Goal: Complete application form

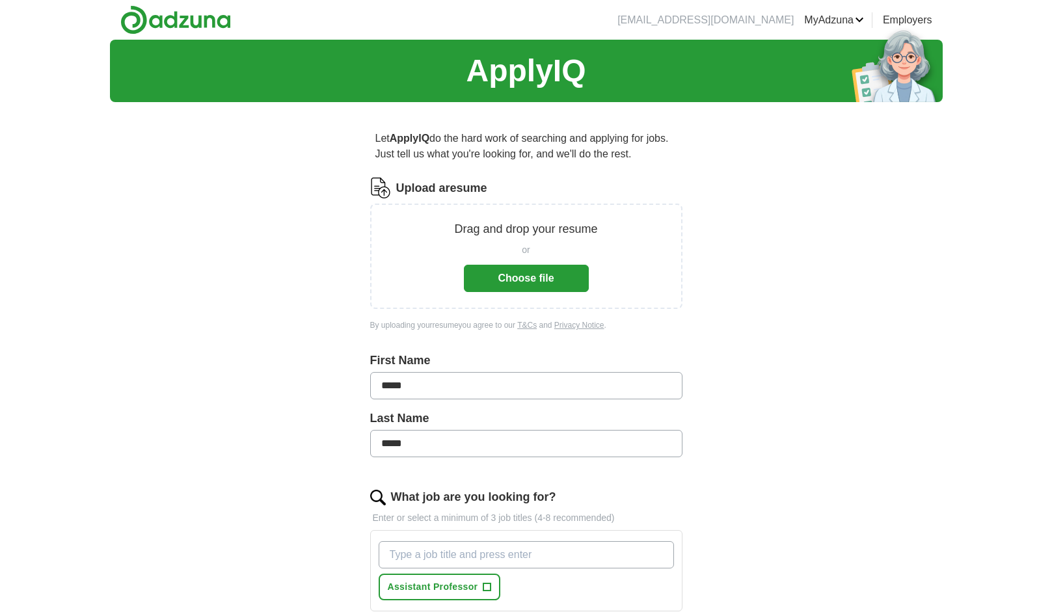
click at [488, 284] on button "Choose file" at bounding box center [526, 278] width 125 height 27
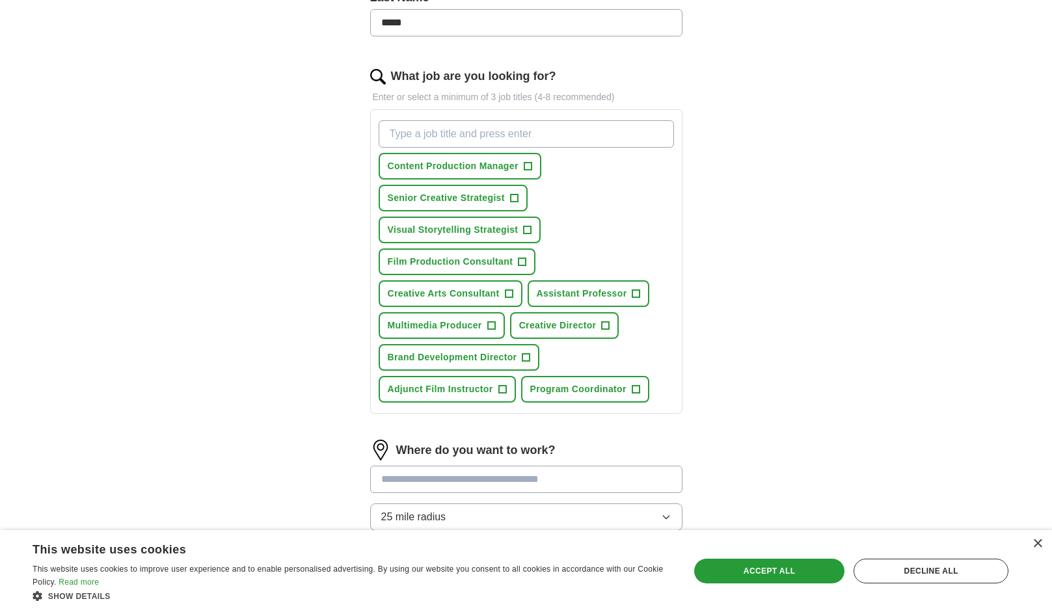
scroll to position [374, 0]
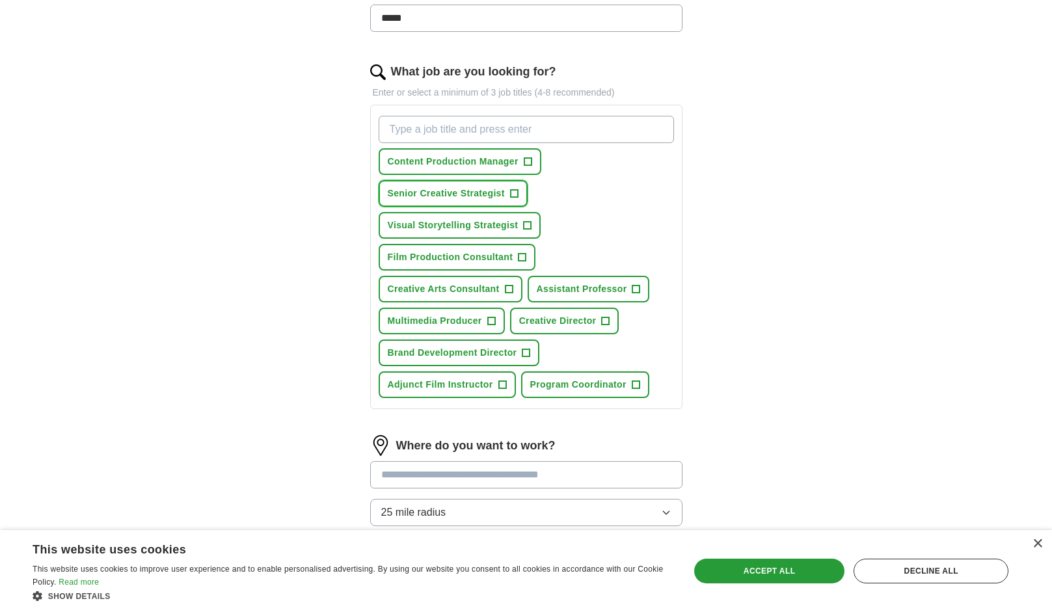
click at [522, 196] on button "Senior Creative Strategist +" at bounding box center [453, 193] width 149 height 27
click at [635, 294] on span "+" at bounding box center [637, 289] width 8 height 10
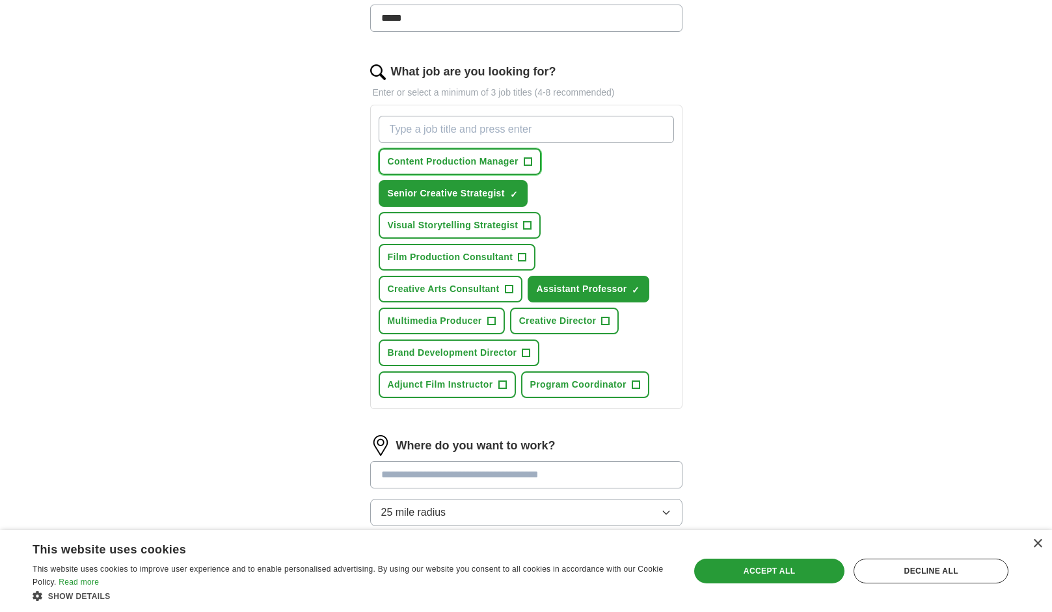
click at [527, 162] on span "+" at bounding box center [528, 162] width 8 height 10
click at [489, 327] on span "+" at bounding box center [492, 321] width 8 height 10
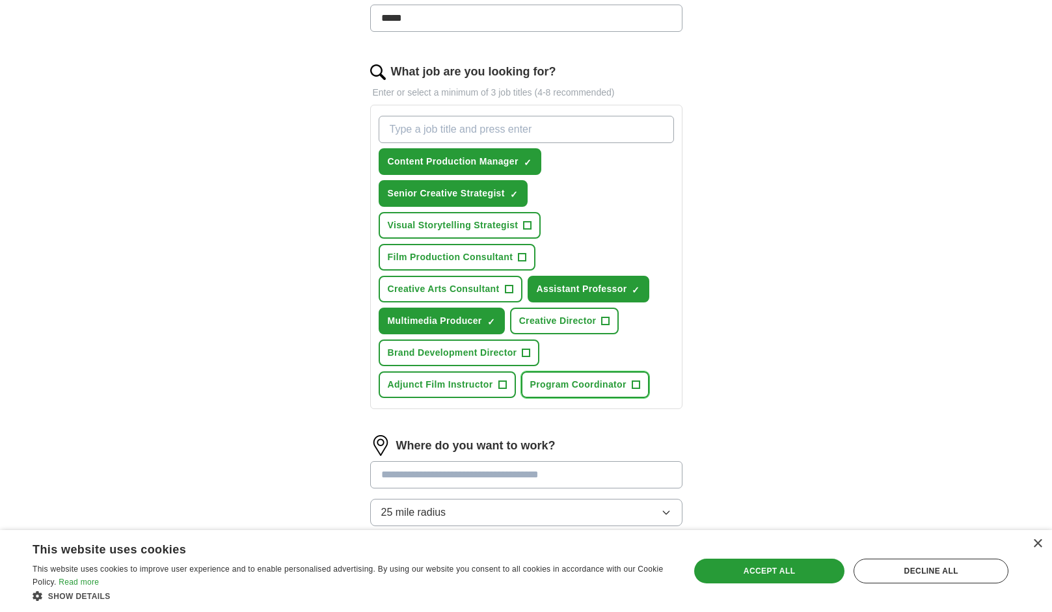
click at [593, 386] on span "Program Coordinator" at bounding box center [578, 385] width 96 height 14
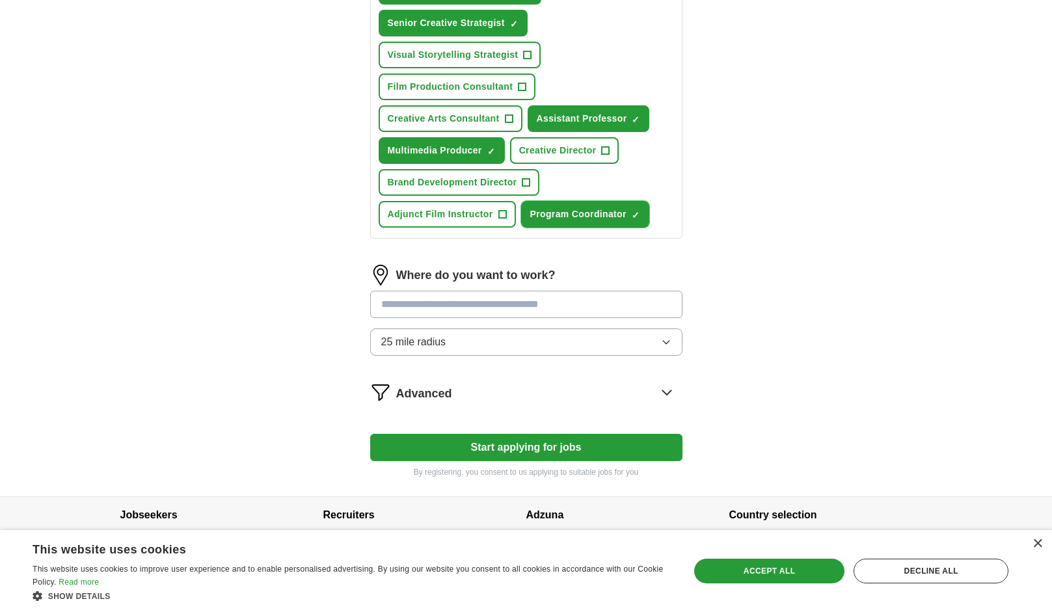
scroll to position [560, 0]
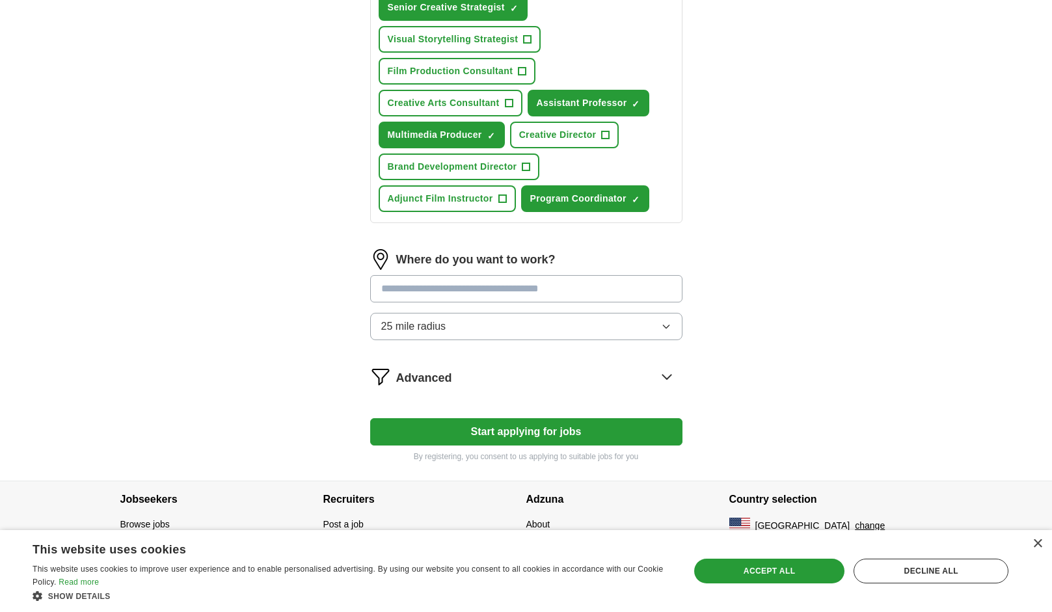
click at [669, 327] on icon "button" at bounding box center [666, 327] width 10 height 10
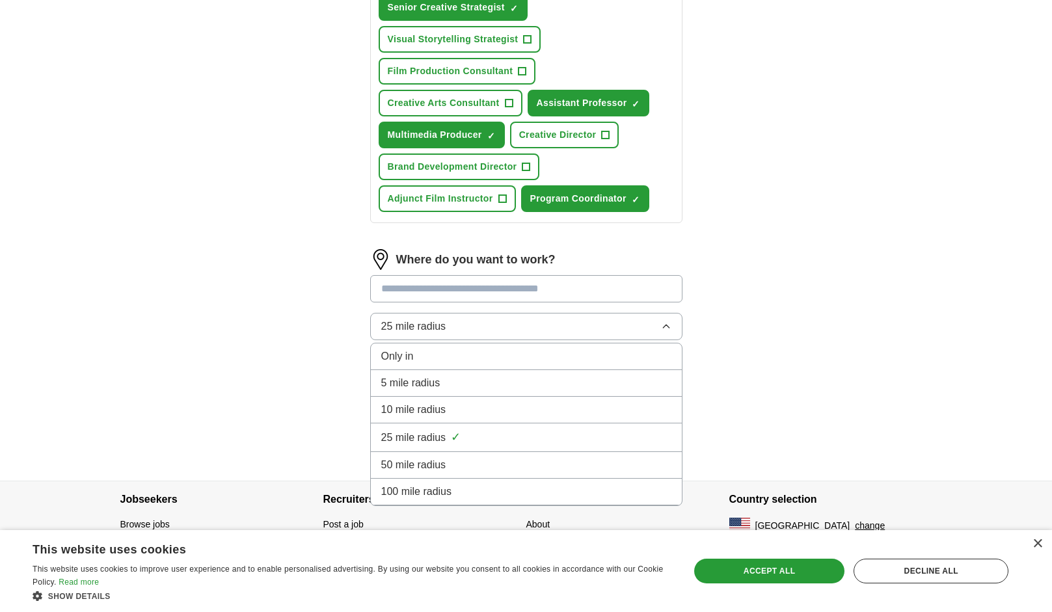
click at [437, 491] on span "100 mile radius" at bounding box center [416, 492] width 71 height 16
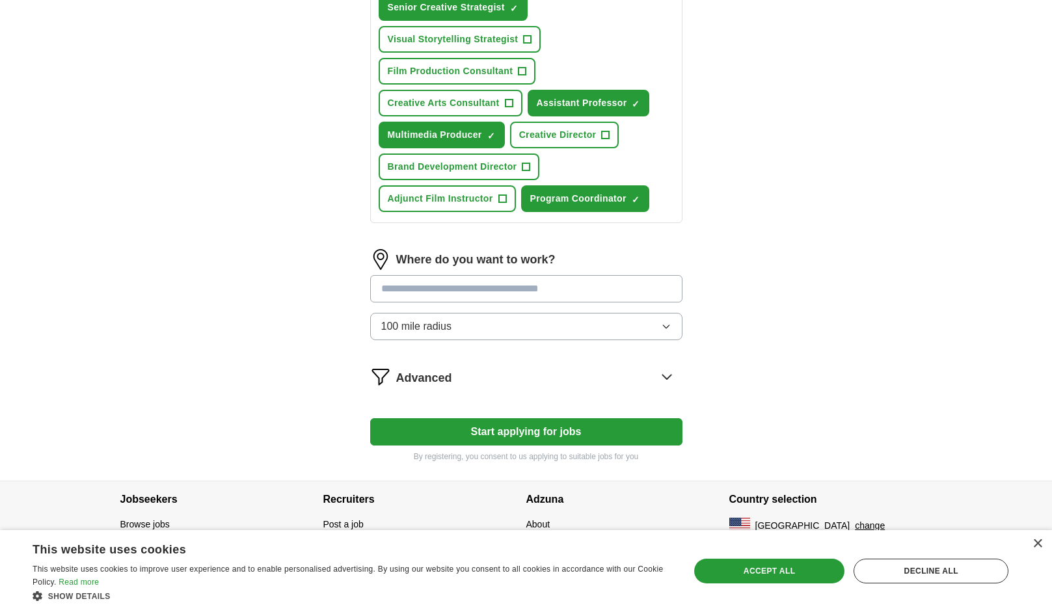
click at [509, 428] on button "Start applying for jobs" at bounding box center [526, 432] width 312 height 27
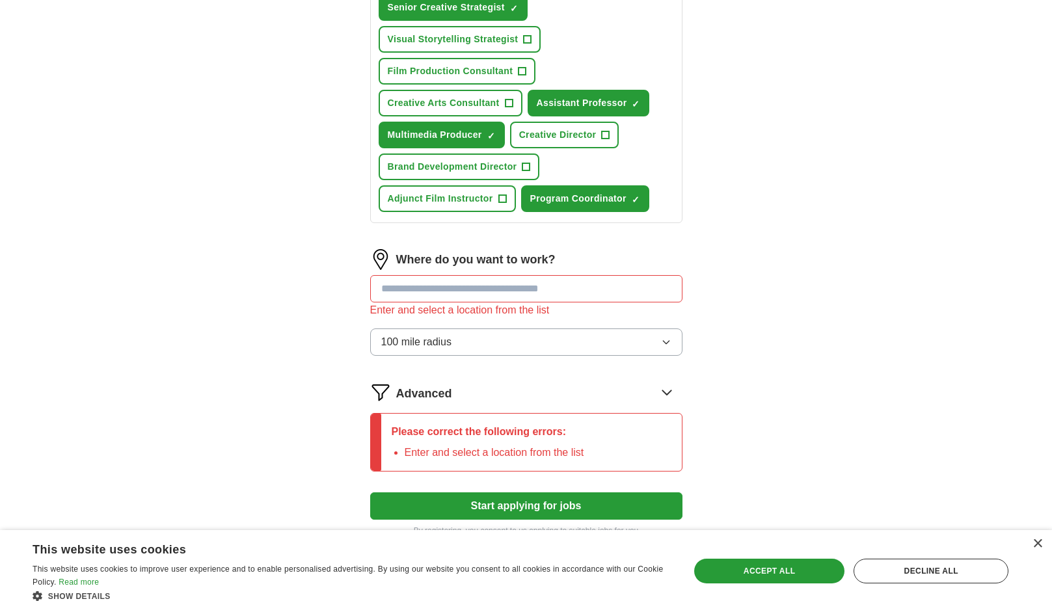
click at [491, 288] on input "text" at bounding box center [526, 288] width 312 height 27
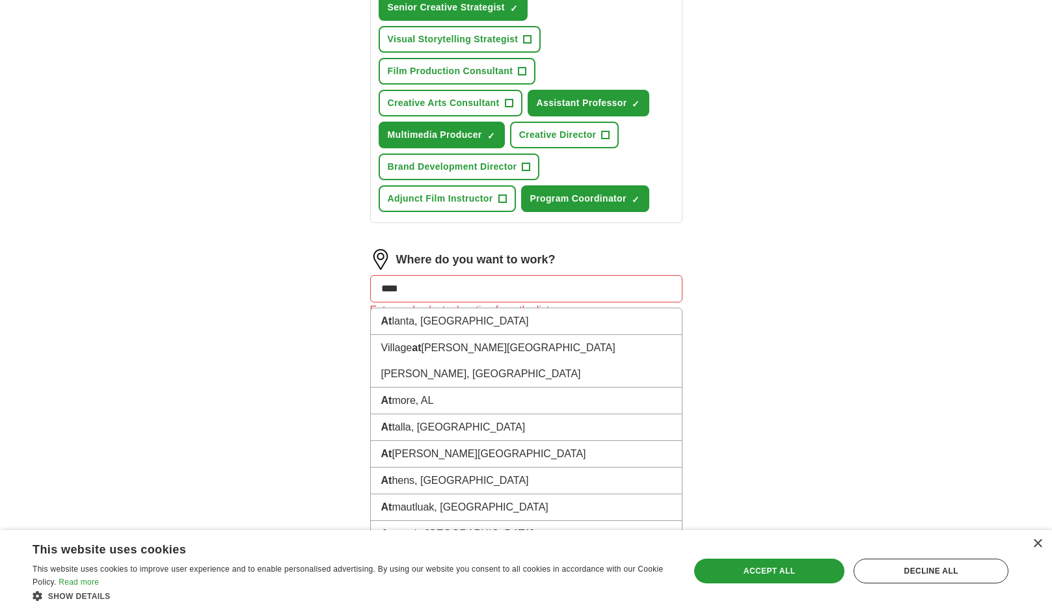
type input "*****"
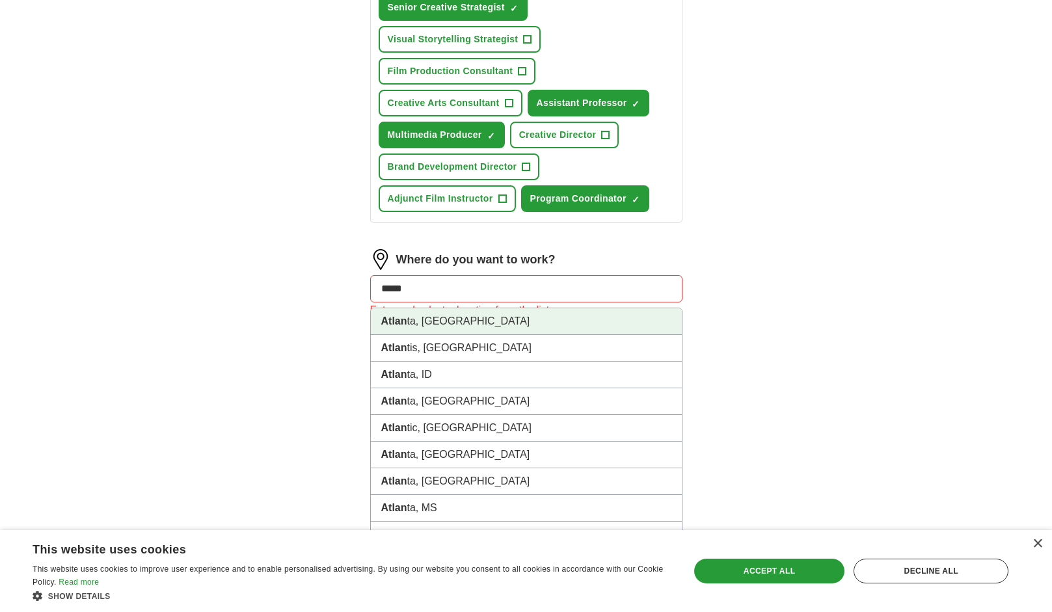
click at [497, 325] on li "Atlan ta, [GEOGRAPHIC_DATA]" at bounding box center [526, 322] width 311 height 27
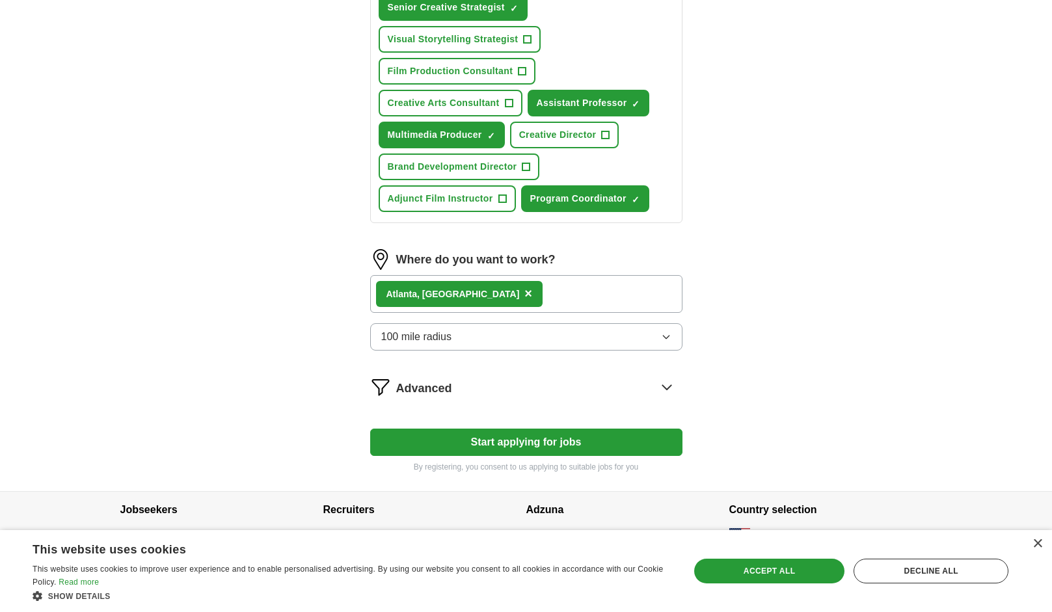
scroll to position [571, 0]
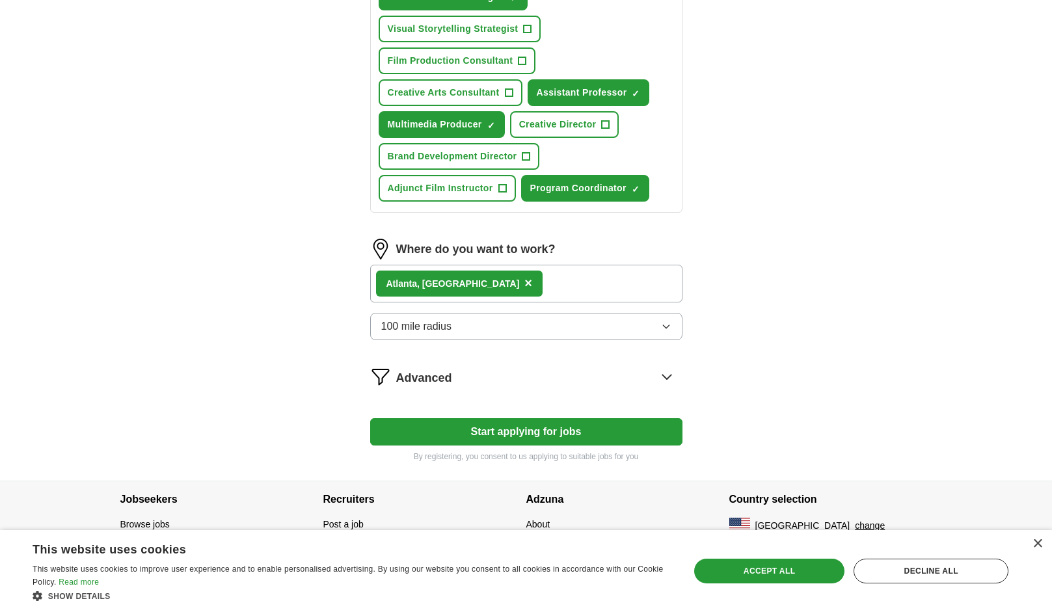
click at [512, 428] on button "Start applying for jobs" at bounding box center [526, 432] width 312 height 27
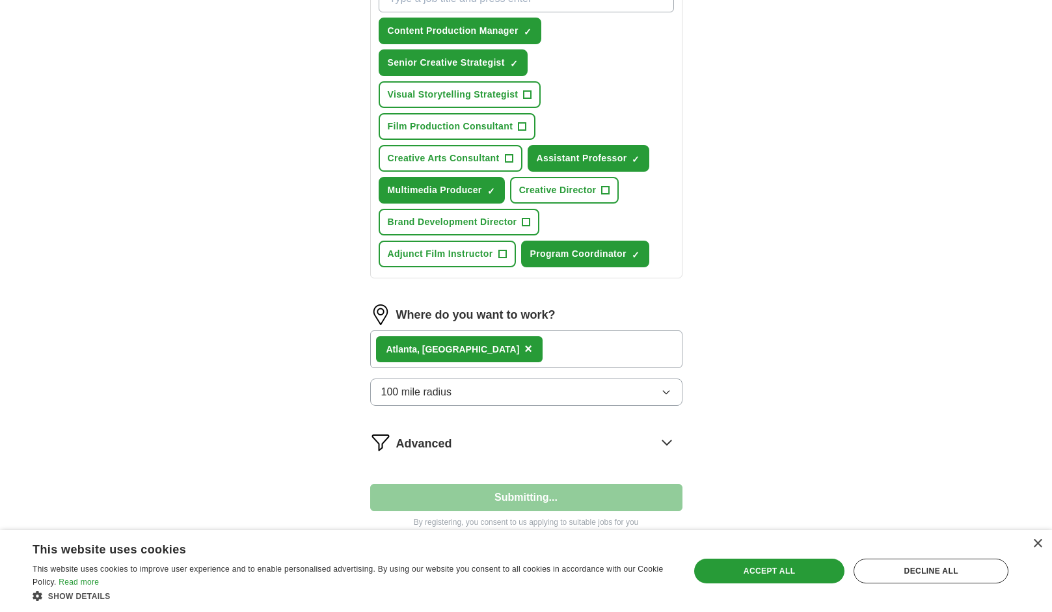
select select "**"
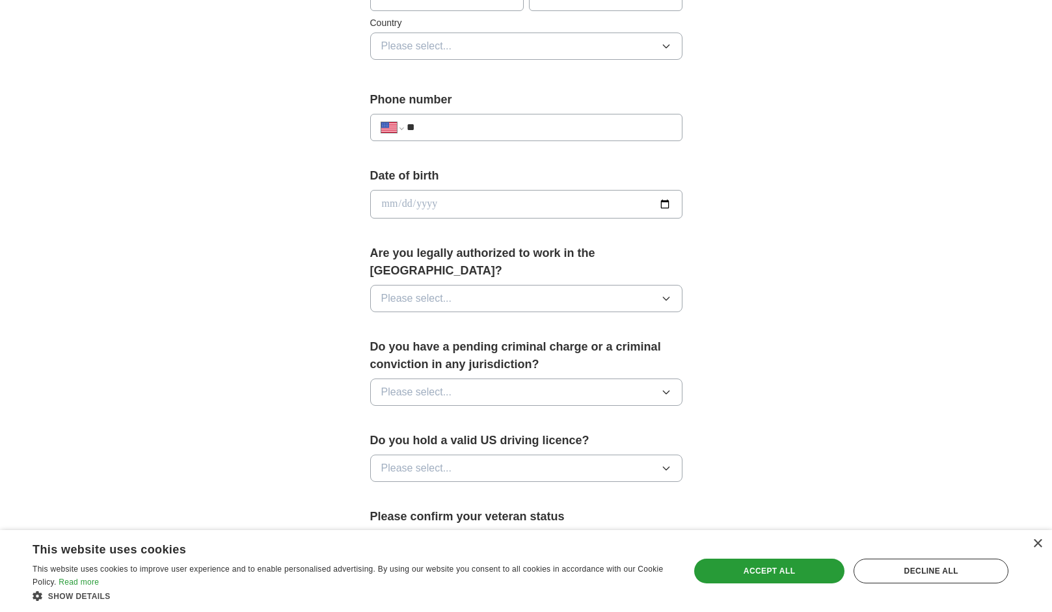
scroll to position [438, 0]
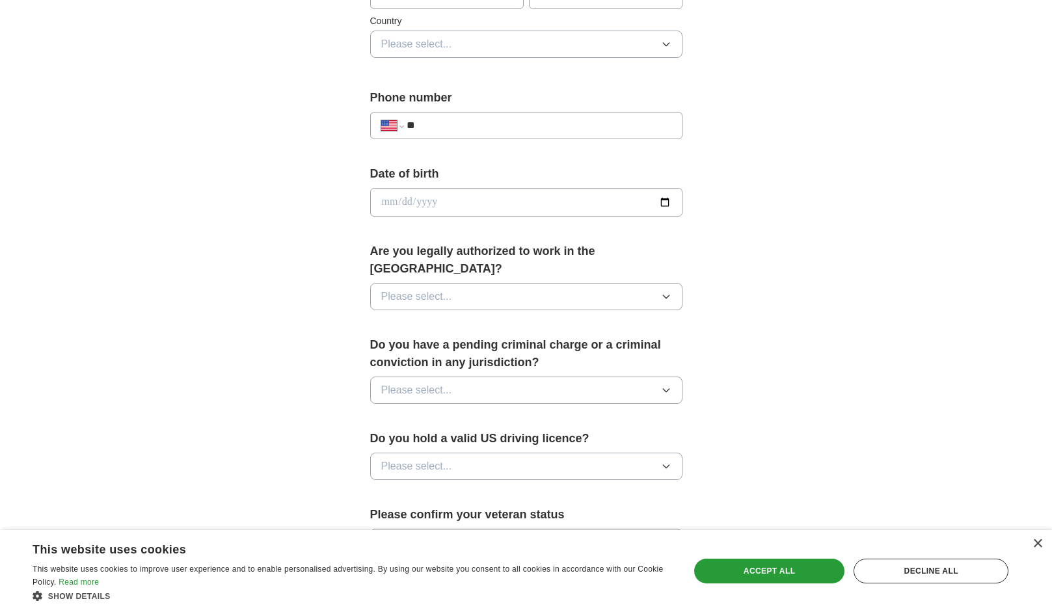
click at [650, 285] on button "Please select..." at bounding box center [526, 296] width 312 height 27
click at [634, 319] on div "Yes" at bounding box center [526, 327] width 290 height 16
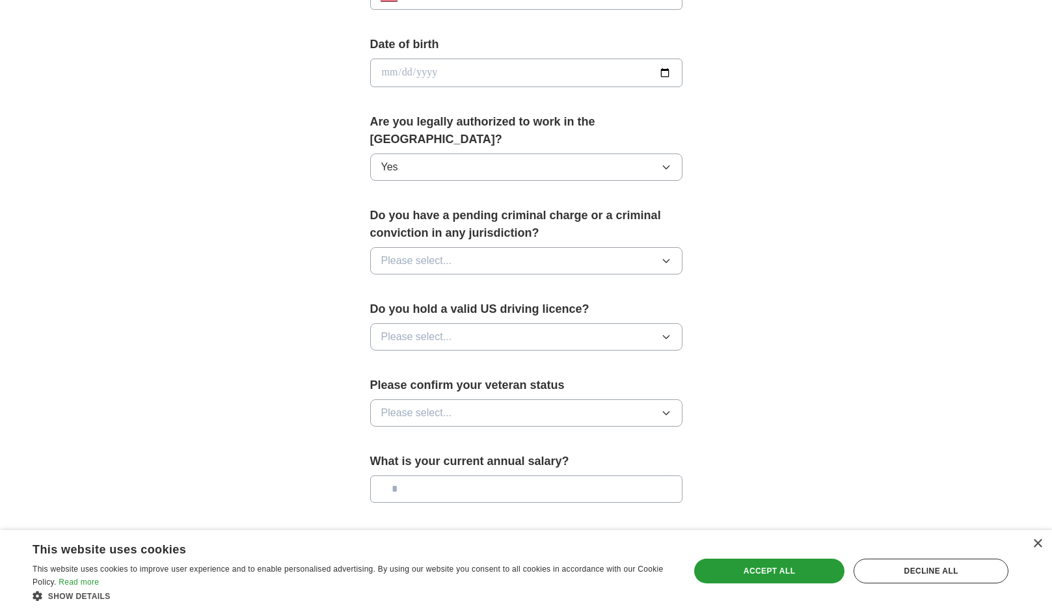
scroll to position [569, 0]
click at [629, 246] on button "Please select..." at bounding box center [526, 259] width 312 height 27
click at [622, 309] on div "No" at bounding box center [526, 317] width 290 height 16
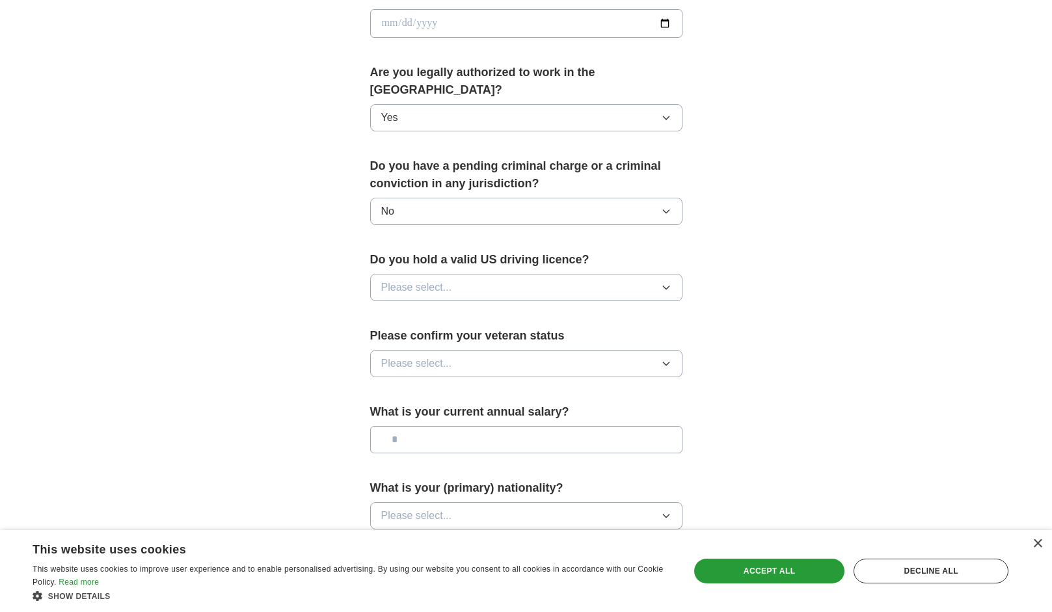
scroll to position [620, 0]
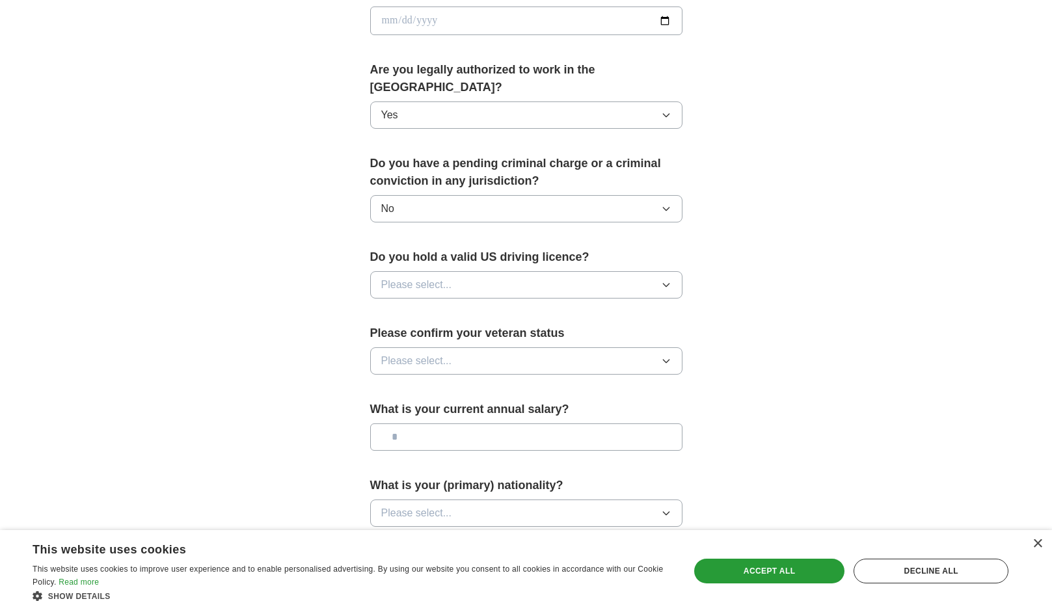
click at [611, 271] on button "Please select..." at bounding box center [526, 284] width 312 height 27
click at [601, 307] on div "Yes" at bounding box center [526, 315] width 290 height 16
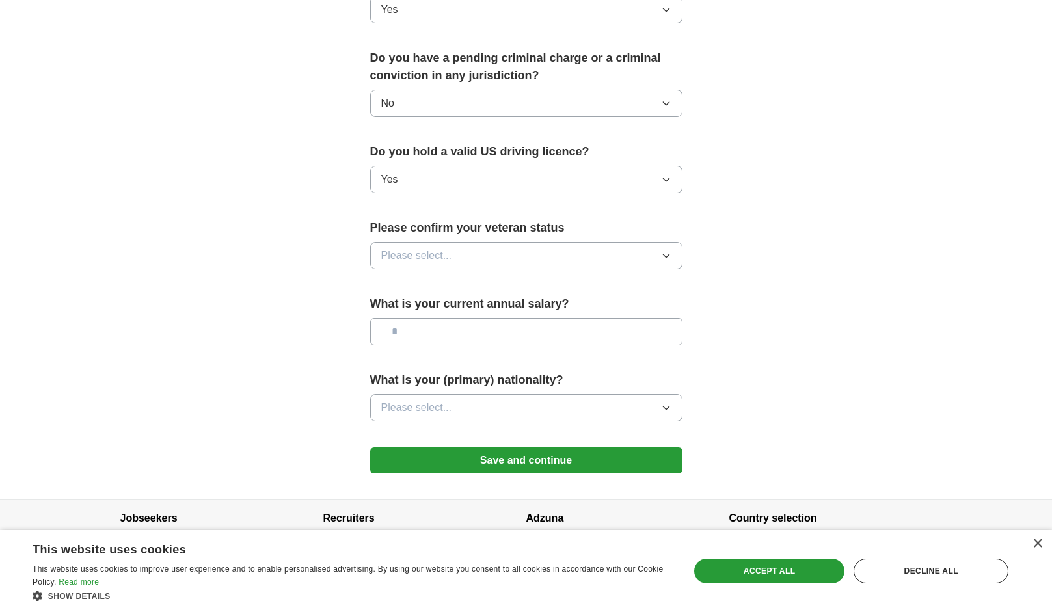
scroll to position [726, 0]
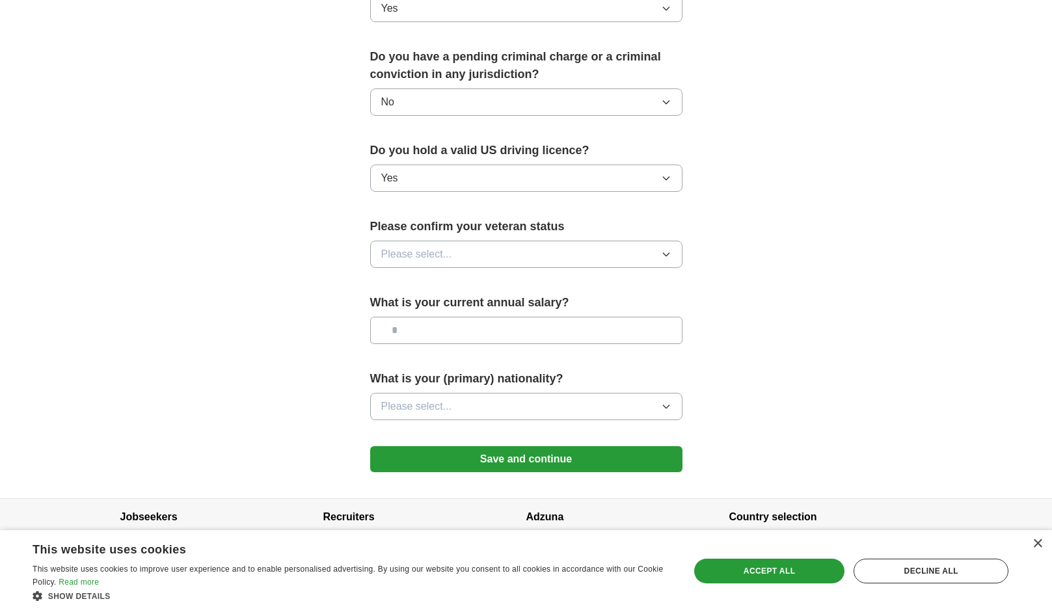
click at [622, 241] on button "Please select..." at bounding box center [526, 254] width 312 height 27
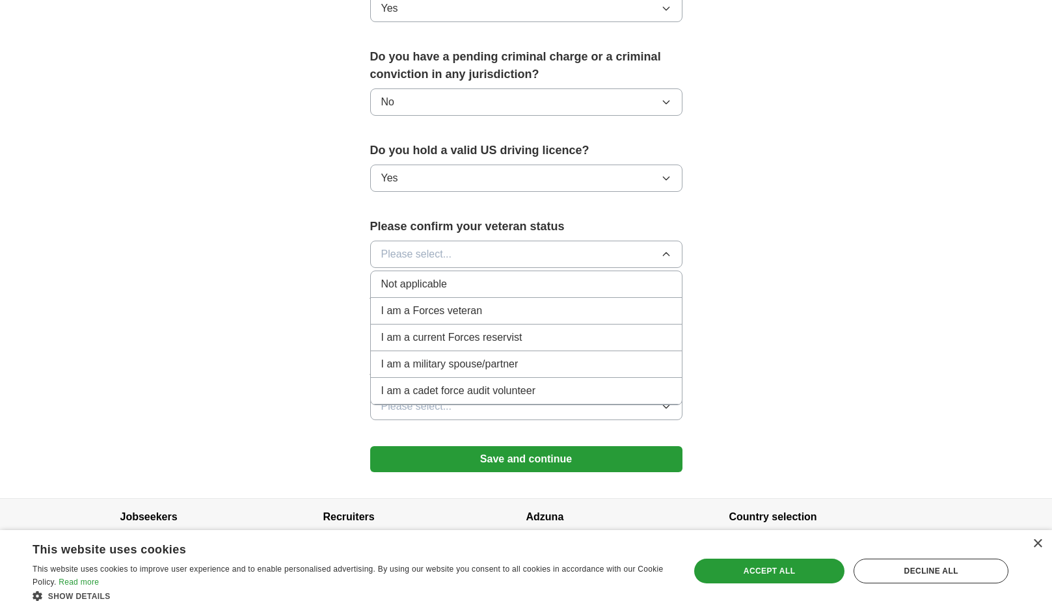
click at [611, 277] on div "Not applicable" at bounding box center [526, 285] width 290 height 16
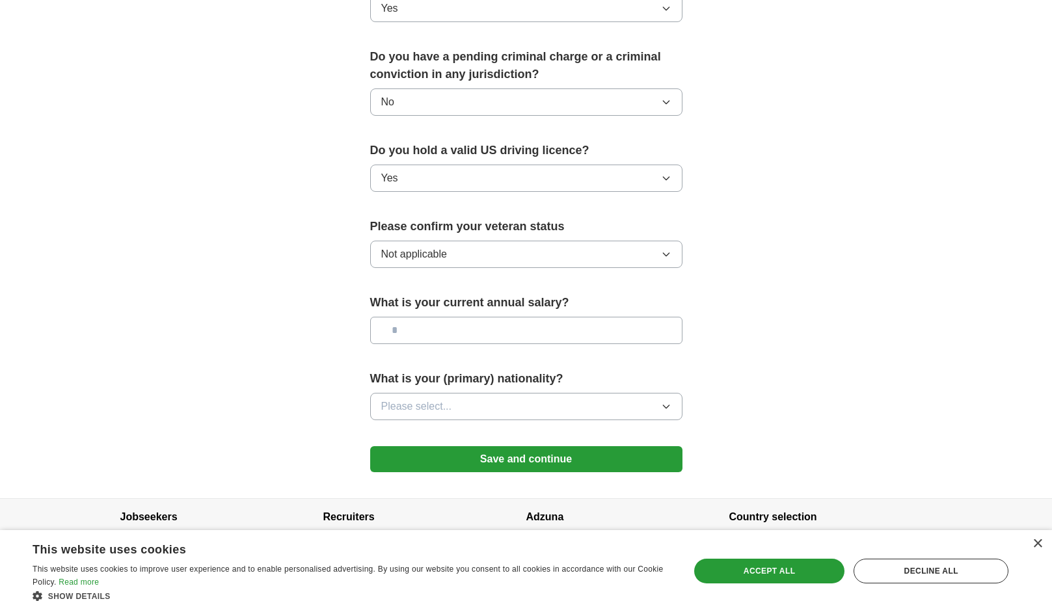
click at [603, 241] on button "Not applicable" at bounding box center [526, 254] width 312 height 27
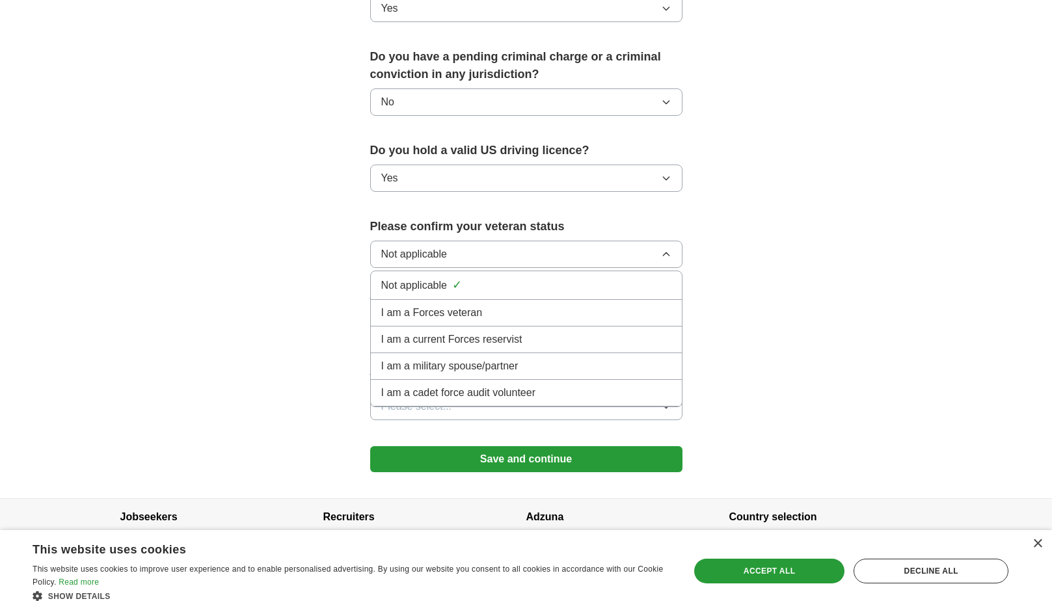
click at [603, 241] on button "Not applicable" at bounding box center [526, 254] width 312 height 27
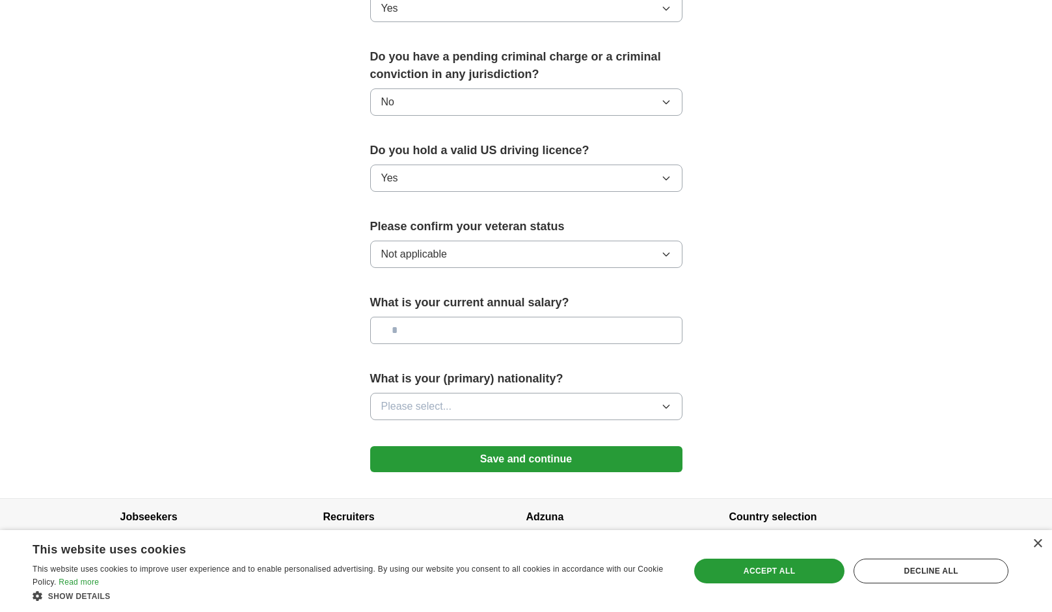
click at [570, 447] on button "Save and continue" at bounding box center [526, 460] width 312 height 26
